Goal: Find specific page/section: Find specific page/section

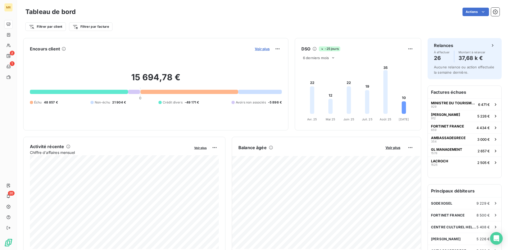
click at [268, 49] on span "Voir plus" at bounding box center [262, 49] width 15 height 4
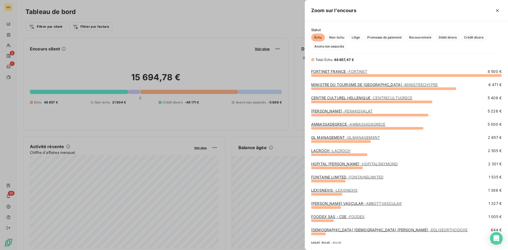
scroll to position [175, 203]
click at [479, 37] on span "Crédit divers" at bounding box center [473, 38] width 26 height 8
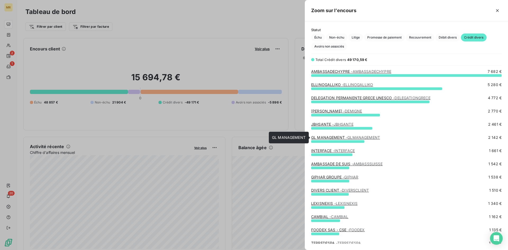
click at [334, 137] on link "GL MANAGEMENT - GLMANAGEMENT" at bounding box center [345, 137] width 69 height 4
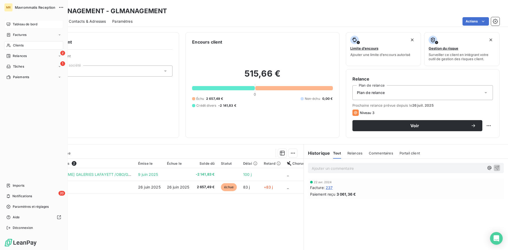
click at [22, 25] on span "Tableau de bord" at bounding box center [25, 24] width 25 height 5
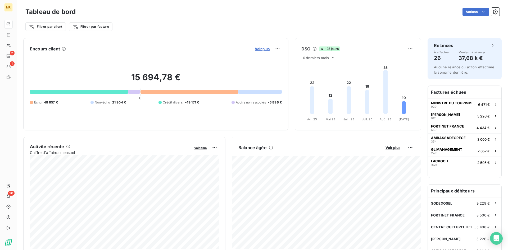
click at [266, 48] on span "Voir plus" at bounding box center [262, 49] width 15 height 4
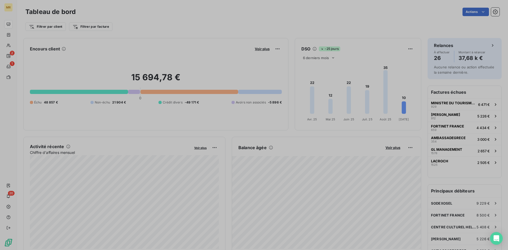
scroll to position [250, 203]
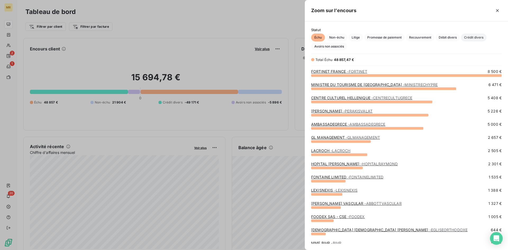
click at [474, 37] on span "Crédit divers" at bounding box center [473, 38] width 26 height 8
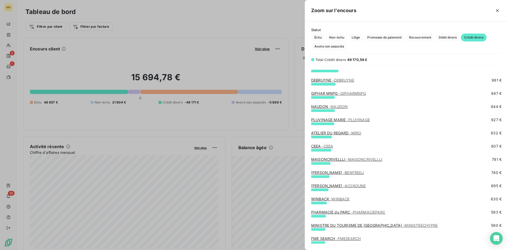
scroll to position [189, 0]
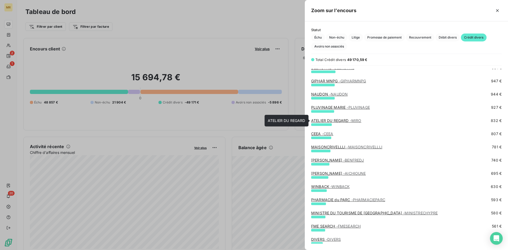
click at [336, 120] on link "ATELIER DU REGARD - MIRO" at bounding box center [336, 120] width 50 height 4
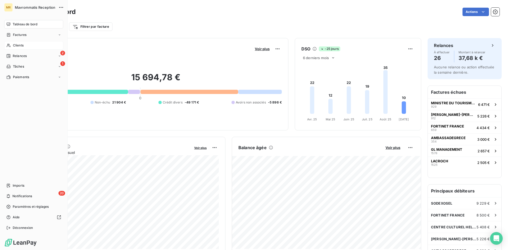
click at [13, 47] on span "Clients" at bounding box center [18, 45] width 11 height 5
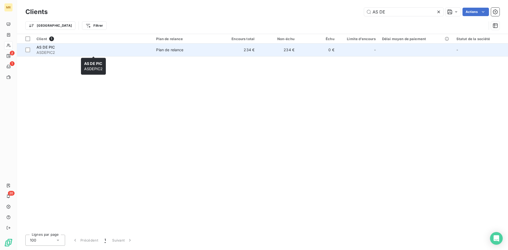
type input "AS DE"
click at [67, 50] on span "ASDEPIC2" at bounding box center [92, 52] width 113 height 5
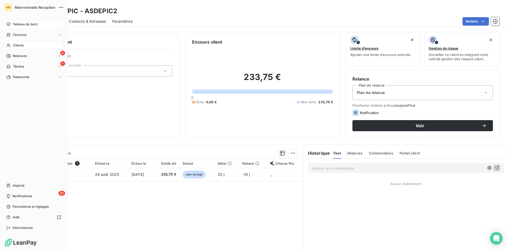
click at [31, 23] on span "Tableau de bord" at bounding box center [25, 24] width 25 height 5
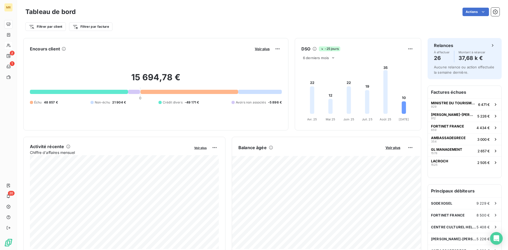
click at [251, 49] on div "Encours client Voir plus" at bounding box center [156, 49] width 252 height 8
click at [260, 48] on span "Voir plus" at bounding box center [262, 49] width 15 height 4
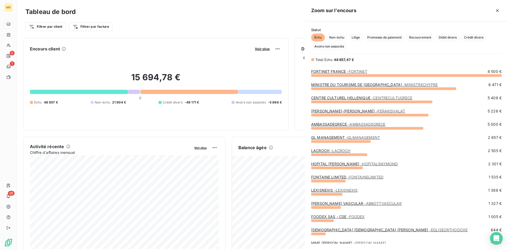
scroll to position [175, 203]
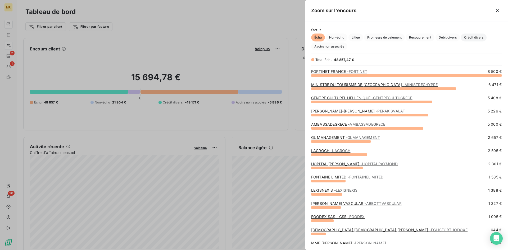
click at [479, 36] on span "Crédit divers" at bounding box center [473, 38] width 26 height 8
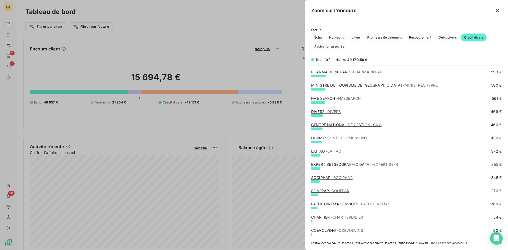
scroll to position [334, 0]
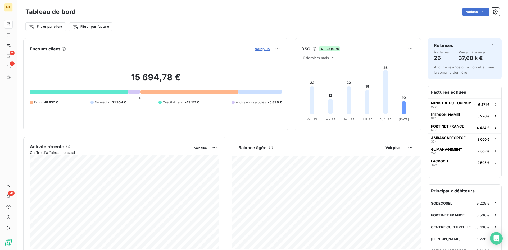
click at [262, 50] on span "Voir plus" at bounding box center [262, 49] width 15 height 4
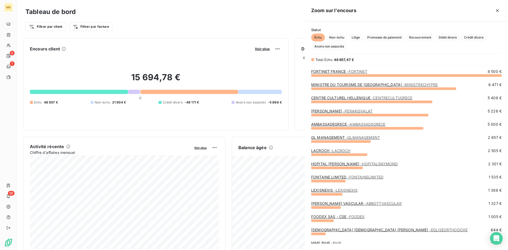
scroll to position [175, 203]
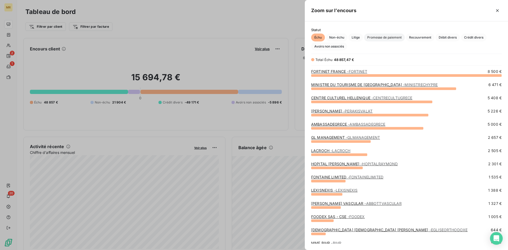
click at [391, 38] on span "Promesse de paiement" at bounding box center [384, 38] width 41 height 8
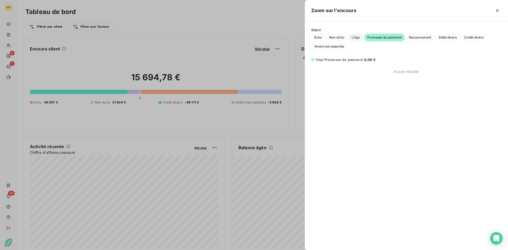
click at [354, 36] on span "Litige" at bounding box center [355, 38] width 15 height 8
click at [337, 36] on span "Non-échu" at bounding box center [336, 38] width 21 height 8
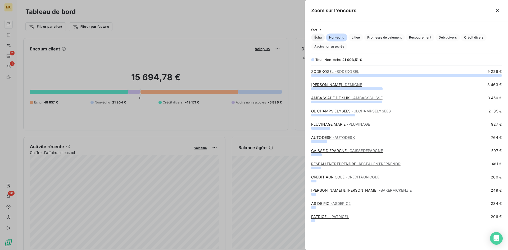
click at [315, 37] on span "Échu" at bounding box center [318, 38] width 14 height 8
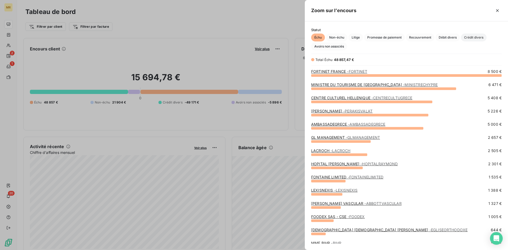
click at [466, 38] on span "Crédit divers" at bounding box center [473, 38] width 26 height 8
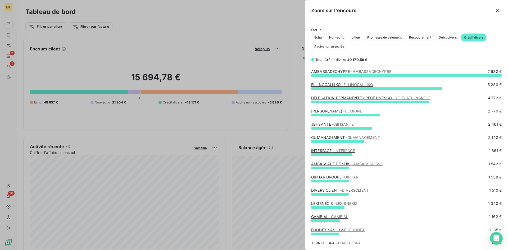
click at [359, 190] on span "- DIVERSCLIENT" at bounding box center [354, 190] width 29 height 4
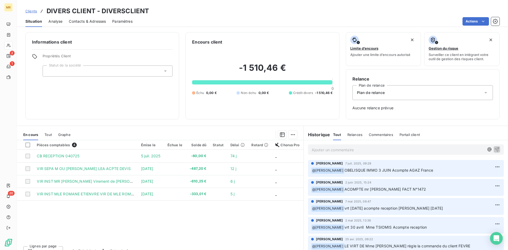
click at [109, 209] on div "Pièces comptables 4 Émise le Échue le Solde dû Statut Délai Retard Chorus Pro C…" at bounding box center [160, 191] width 286 height 102
